Goal: Task Accomplishment & Management: Manage account settings

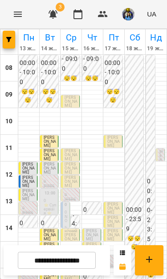
scroll to position [70, 0]
click at [25, 207] on p "0" at bounding box center [28, 209] width 13 height 4
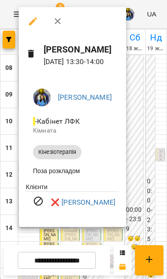
click at [55, 27] on button "button" at bounding box center [57, 21] width 21 height 21
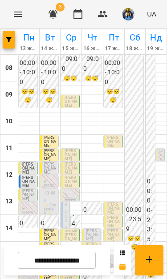
click at [32, 265] on p "[PERSON_NAME]" at bounding box center [28, 271] width 13 height 12
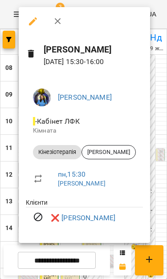
click at [12, 116] on div at bounding box center [83, 139] width 167 height 279
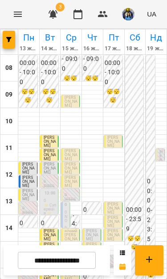
click at [30, 260] on p "0" at bounding box center [28, 262] width 13 height 4
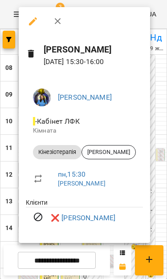
click at [86, 221] on link "❌ [PERSON_NAME]" at bounding box center [83, 218] width 65 height 11
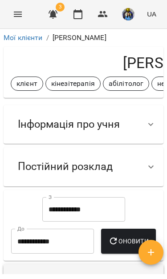
click at [84, 206] on input "**********" at bounding box center [83, 209] width 83 height 25
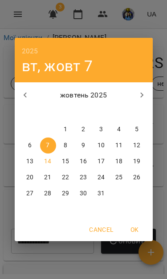
click at [67, 123] on button "1" at bounding box center [66, 130] width 16 height 16
type input "**********"
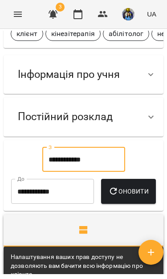
scroll to position [54, 0]
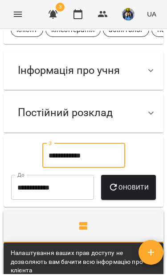
click at [108, 193] on span "Оновити" at bounding box center [128, 187] width 41 height 11
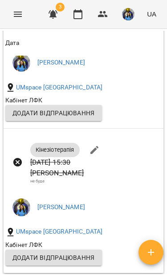
click at [8, 11] on button "Menu" at bounding box center [17, 14] width 21 height 21
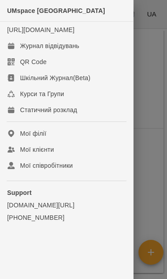
scroll to position [562, 0]
click at [91, 54] on link "Журнал відвідувань" at bounding box center [66, 46] width 133 height 16
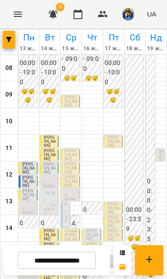
click at [78, 264] on input "**********" at bounding box center [57, 260] width 78 height 17
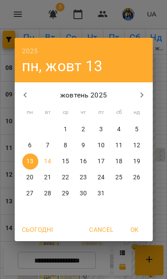
click at [83, 257] on div "2025 пн, жовт [DATE] вт ср чт пт сб нд 29 30 1 2 3 4 5 6 7 8 9 10 11 12 13 14 1…" at bounding box center [83, 139] width 167 height 279
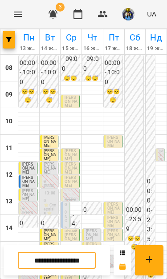
click at [82, 256] on input "**********" at bounding box center [57, 260] width 78 height 17
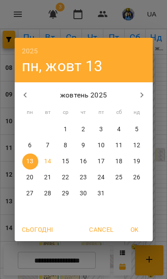
click at [102, 228] on span "Cancel" at bounding box center [101, 230] width 24 height 11
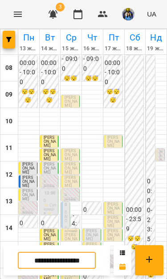
scroll to position [40, 0]
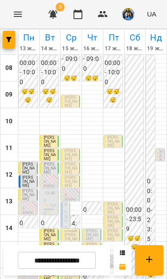
click at [43, 229] on div "14:30 [PERSON_NAME] [PERSON_NAME]" at bounding box center [49, 236] width 19 height 14
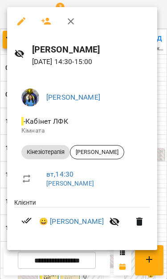
click at [66, 227] on link "😀 [PERSON_NAME]" at bounding box center [71, 222] width 65 height 11
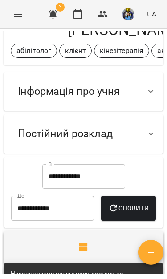
scroll to position [33, 0]
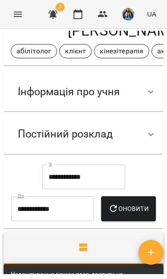
click at [23, 93] on span "Інформація про учня" at bounding box center [69, 92] width 102 height 14
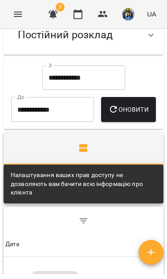
scroll to position [281, 0]
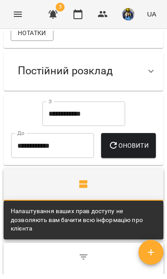
click at [53, 121] on input "**********" at bounding box center [83, 114] width 83 height 25
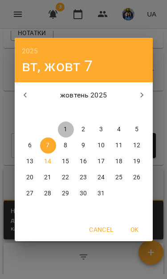
click at [60, 127] on span "1" at bounding box center [66, 129] width 16 height 9
type input "**********"
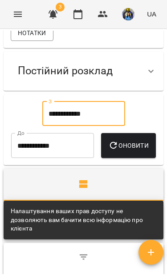
click at [104, 158] on button "Оновити" at bounding box center [128, 145] width 55 height 25
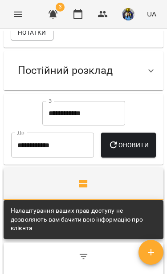
scroll to position [280, 0]
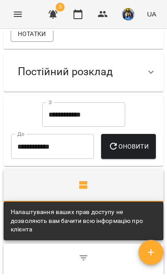
click at [110, 120] on input "**********" at bounding box center [83, 114] width 83 height 25
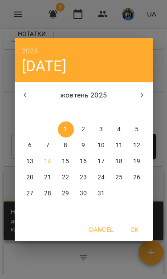
click at [10, 13] on div "2025 ср, жовт [DATE] вт ср чт пт сб нд 29 30 1 2 3 4 5 6 7 8 9 10 11 12 13 14 1…" at bounding box center [83, 139] width 167 height 279
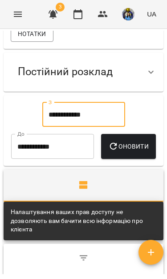
click at [16, 15] on icon "Menu" at bounding box center [17, 14] width 11 height 11
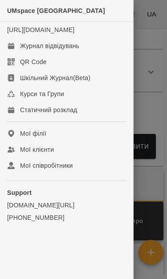
click at [17, 54] on link "Журнал відвідувань" at bounding box center [66, 46] width 133 height 16
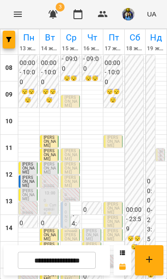
scroll to position [131, 0]
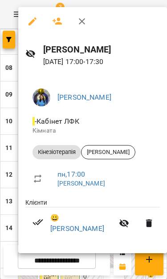
click at [90, 225] on link "😀 [PERSON_NAME]" at bounding box center [81, 223] width 63 height 21
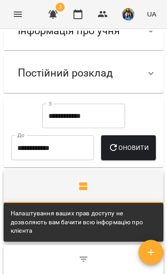
scroll to position [92, 0]
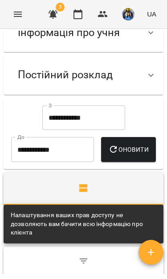
click at [110, 115] on input "**********" at bounding box center [83, 118] width 83 height 25
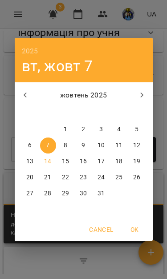
click at [65, 123] on button "1" at bounding box center [66, 130] width 16 height 16
type input "**********"
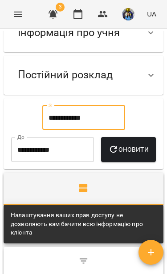
click at [108, 155] on span "Оновити" at bounding box center [128, 149] width 41 height 11
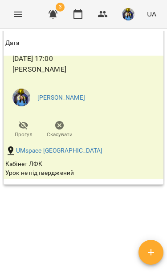
scroll to position [666, 0]
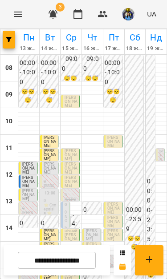
click at [76, 264] on input "**********" at bounding box center [57, 260] width 78 height 17
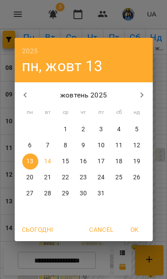
click at [135, 230] on span "OK" at bounding box center [134, 230] width 21 height 11
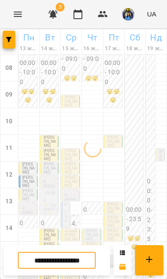
scroll to position [82, 0]
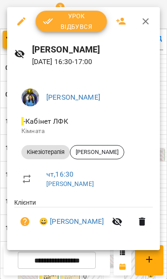
click at [86, 222] on link "😀 [PERSON_NAME]" at bounding box center [71, 222] width 65 height 11
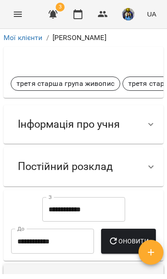
click at [149, 113] on div "Інформація про учня" at bounding box center [84, 124] width 160 height 39
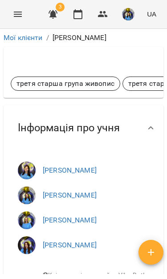
click at [140, 122] on div "Інформація про учня" at bounding box center [76, 128] width 130 height 28
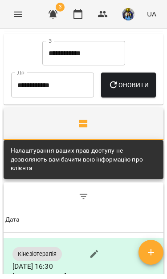
scroll to position [153, 0]
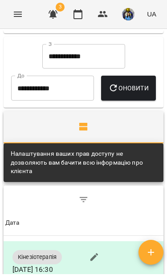
click at [108, 61] on input "**********" at bounding box center [83, 56] width 83 height 25
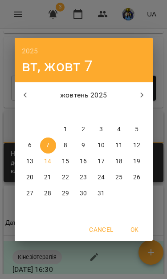
click at [25, 90] on icon "button" at bounding box center [25, 95] width 11 height 11
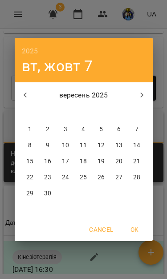
click at [27, 130] on span "1" at bounding box center [30, 129] width 16 height 9
type input "**********"
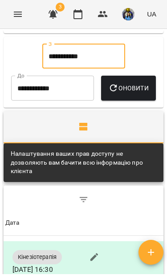
click at [108, 94] on span "Оновити" at bounding box center [128, 88] width 41 height 11
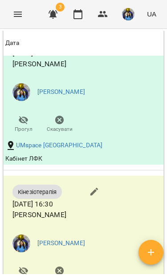
scroll to position [816, 0]
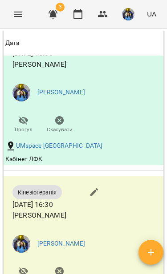
click at [17, 16] on icon "Menu" at bounding box center [17, 14] width 11 height 11
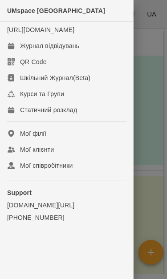
click at [84, 54] on link "Журнал відвідувань" at bounding box center [66, 46] width 133 height 16
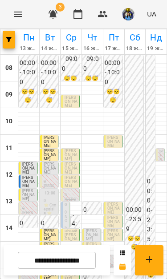
scroll to position [132, 0]
click at [79, 266] on input "**********" at bounding box center [57, 260] width 78 height 17
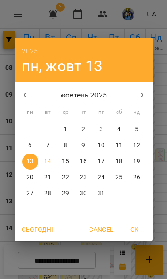
click at [162, 213] on div "2025 пн, жовт [DATE] вт ср чт пт сб нд 29 30 1 2 3 4 5 6 7 8 9 10 11 12 13 14 1…" at bounding box center [83, 139] width 167 height 279
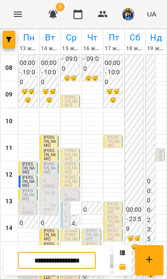
click at [115, 216] on span "[PERSON_NAME]" at bounding box center [113, 222] width 12 height 12
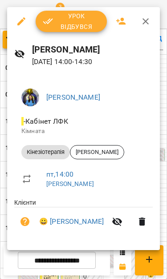
click at [86, 221] on link "😀 [PERSON_NAME]" at bounding box center [71, 222] width 65 height 11
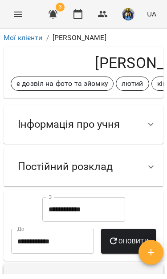
click at [39, 125] on span "Інформація про учня" at bounding box center [69, 125] width 102 height 14
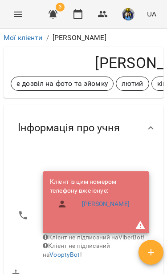
click at [43, 136] on div "Інформація про учня" at bounding box center [69, 128] width 116 height 28
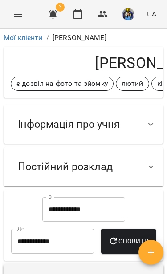
click at [145, 167] on div at bounding box center [150, 166] width 21 height 21
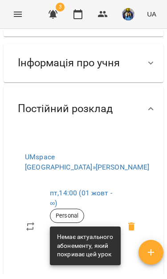
scroll to position [63, 0]
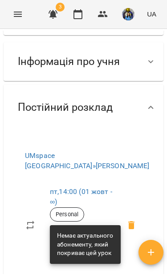
click at [35, 109] on span "Постійний розклад" at bounding box center [65, 108] width 95 height 14
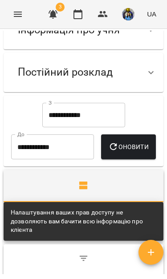
scroll to position [95, 0]
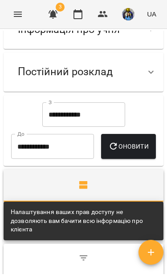
click at [55, 114] on input "**********" at bounding box center [83, 114] width 83 height 25
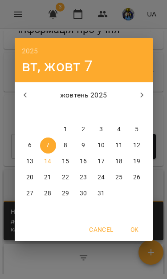
click at [66, 127] on p "1" at bounding box center [66, 129] width 4 height 9
type input "**********"
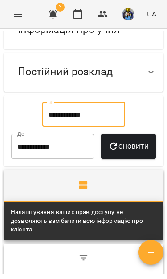
click at [108, 152] on span "Оновити" at bounding box center [128, 146] width 41 height 11
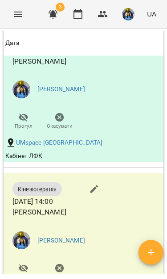
scroll to position [548, 0]
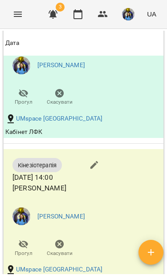
click at [19, 4] on button "Menu" at bounding box center [17, 14] width 21 height 21
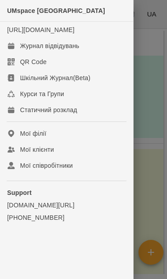
click at [24, 54] on link "Журнал відвідувань" at bounding box center [66, 46] width 133 height 16
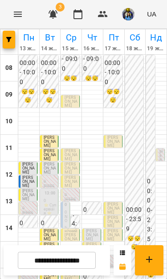
click at [81, 262] on input "**********" at bounding box center [57, 260] width 78 height 17
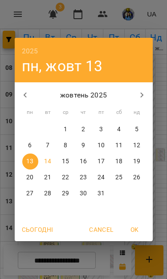
click at [114, 263] on div "2025 пн, жовт [DATE] вт ср чт пт сб нд 29 30 1 2 3 4 5 6 7 8 9 10 11 12 13 14 1…" at bounding box center [83, 139] width 167 height 279
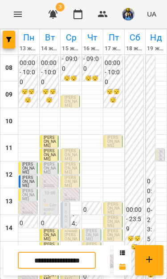
click at [65, 199] on p "[PERSON_NAME]" at bounding box center [71, 204] width 13 height 12
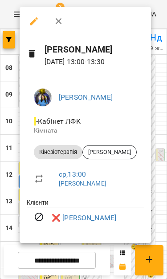
click at [111, 216] on link "❌ [PERSON_NAME]" at bounding box center [84, 218] width 65 height 11
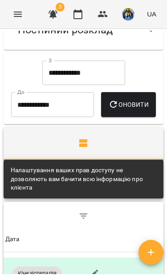
scroll to position [130, 0]
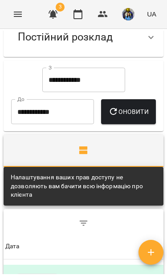
click at [55, 84] on input "**********" at bounding box center [83, 80] width 83 height 25
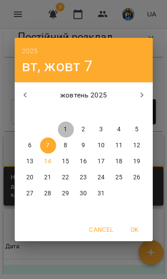
click at [61, 128] on span "1" at bounding box center [66, 129] width 16 height 9
type input "**********"
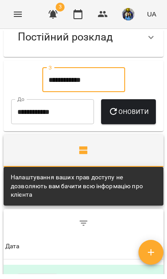
click at [108, 117] on span "Оновити" at bounding box center [128, 111] width 41 height 11
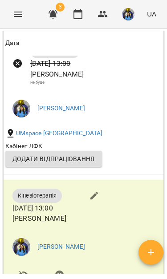
scroll to position [963, 0]
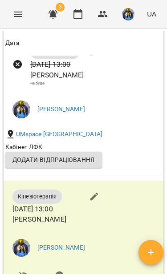
click at [21, 19] on icon "Menu" at bounding box center [17, 14] width 11 height 11
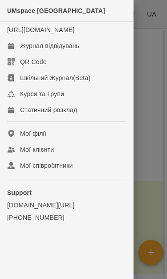
click at [27, 54] on link "Журнал відвідувань" at bounding box center [66, 46] width 133 height 16
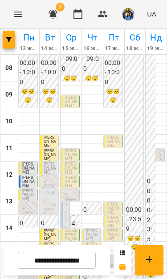
scroll to position [114, 0]
click at [71, 256] on span "[PERSON_NAME]" at bounding box center [71, 262] width 12 height 12
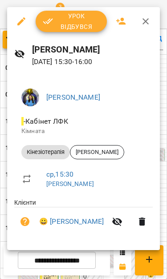
click at [80, 221] on link "😀 [PERSON_NAME]" at bounding box center [71, 222] width 65 height 11
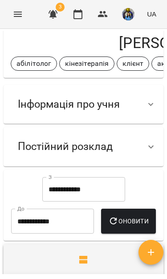
scroll to position [20, 0]
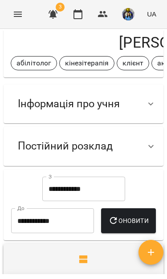
click at [145, 102] on div at bounding box center [150, 104] width 21 height 21
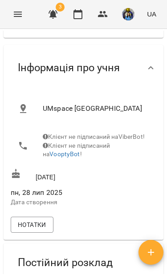
scroll to position [61, 0]
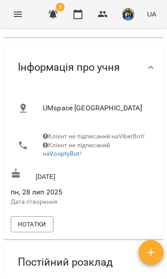
click at [21, 18] on icon "Menu" at bounding box center [17, 14] width 11 height 11
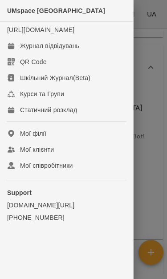
click at [24, 50] on div "Журнал відвідувань" at bounding box center [49, 45] width 59 height 9
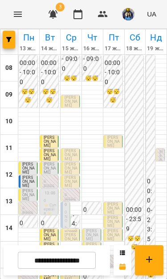
scroll to position [85, 0]
click at [74, 256] on span "[PERSON_NAME]" at bounding box center [71, 262] width 12 height 12
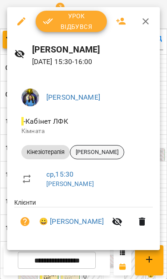
click at [99, 156] on div "[PERSON_NAME]" at bounding box center [97, 152] width 54 height 14
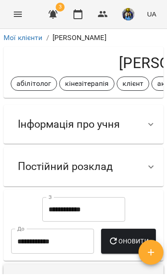
click at [150, 124] on icon at bounding box center [150, 124] width 5 height 3
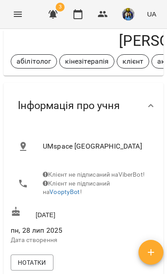
scroll to position [15, 0]
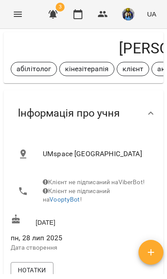
click at [143, 110] on div at bounding box center [150, 113] width 21 height 21
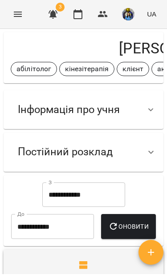
click at [106, 190] on input "**********" at bounding box center [83, 195] width 83 height 25
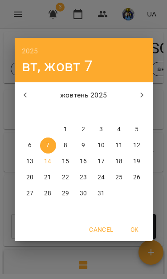
click at [23, 96] on icon "button" at bounding box center [25, 95] width 11 height 11
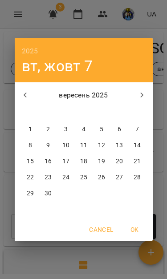
click at [26, 98] on icon "button" at bounding box center [25, 95] width 11 height 11
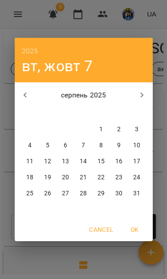
click at [23, 101] on button "button" at bounding box center [25, 95] width 21 height 21
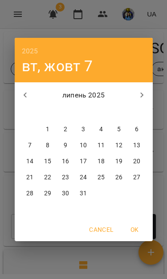
click at [52, 132] on span "1" at bounding box center [48, 129] width 16 height 9
type input "**********"
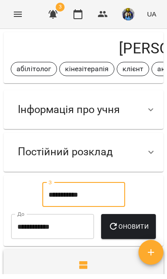
click at [108, 232] on span "Оновити" at bounding box center [128, 226] width 41 height 11
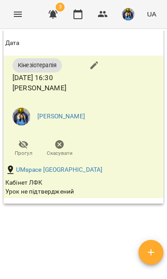
scroll to position [3977, 0]
click at [17, 17] on icon "Menu" at bounding box center [17, 14] width 11 height 11
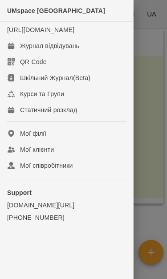
click at [29, 50] on div "Журнал відвідувань" at bounding box center [49, 45] width 59 height 9
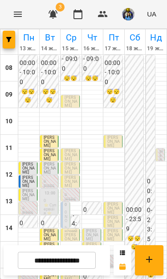
click at [83, 262] on input "**********" at bounding box center [57, 260] width 78 height 17
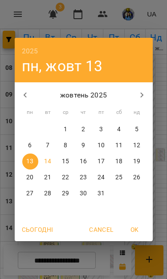
click at [70, 148] on span "8" at bounding box center [66, 145] width 16 height 9
type input "**********"
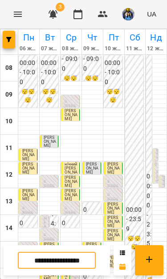
scroll to position [118, 0]
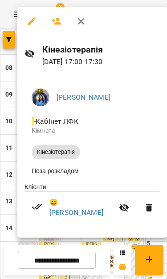
click at [82, 206] on link "😀 [PERSON_NAME]" at bounding box center [81, 207] width 64 height 21
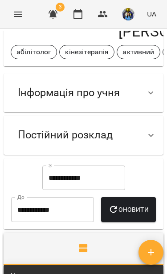
scroll to position [28, 0]
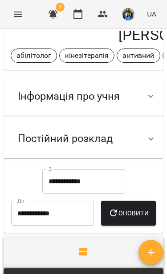
click at [29, 94] on span "Інформація про учня" at bounding box center [69, 97] width 102 height 14
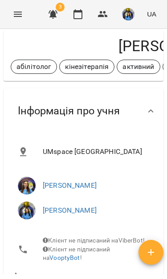
click at [36, 111] on span "Інформація про учня" at bounding box center [69, 111] width 102 height 14
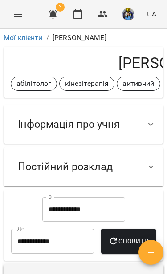
scroll to position [0, 0]
click at [138, 121] on div "Інформація про учня" at bounding box center [76, 125] width 130 height 28
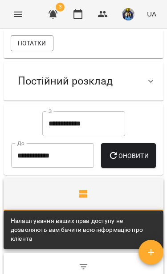
scroll to position [299, 0]
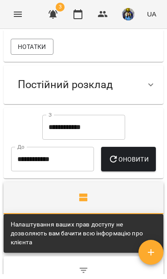
click at [54, 127] on input "**********" at bounding box center [83, 127] width 83 height 25
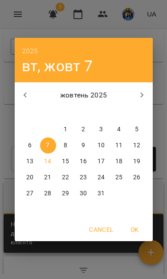
click at [24, 94] on icon "button" at bounding box center [25, 95] width 11 height 11
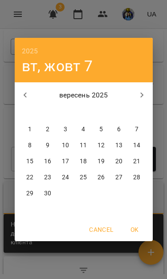
click at [66, 164] on p "17" at bounding box center [65, 161] width 7 height 9
type input "**********"
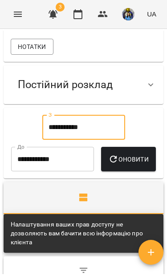
click at [108, 165] on span "Оновити" at bounding box center [128, 159] width 41 height 11
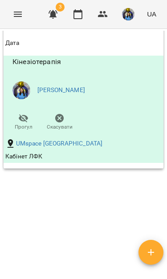
scroll to position [717, 0]
